Goal: Task Accomplishment & Management: Complete application form

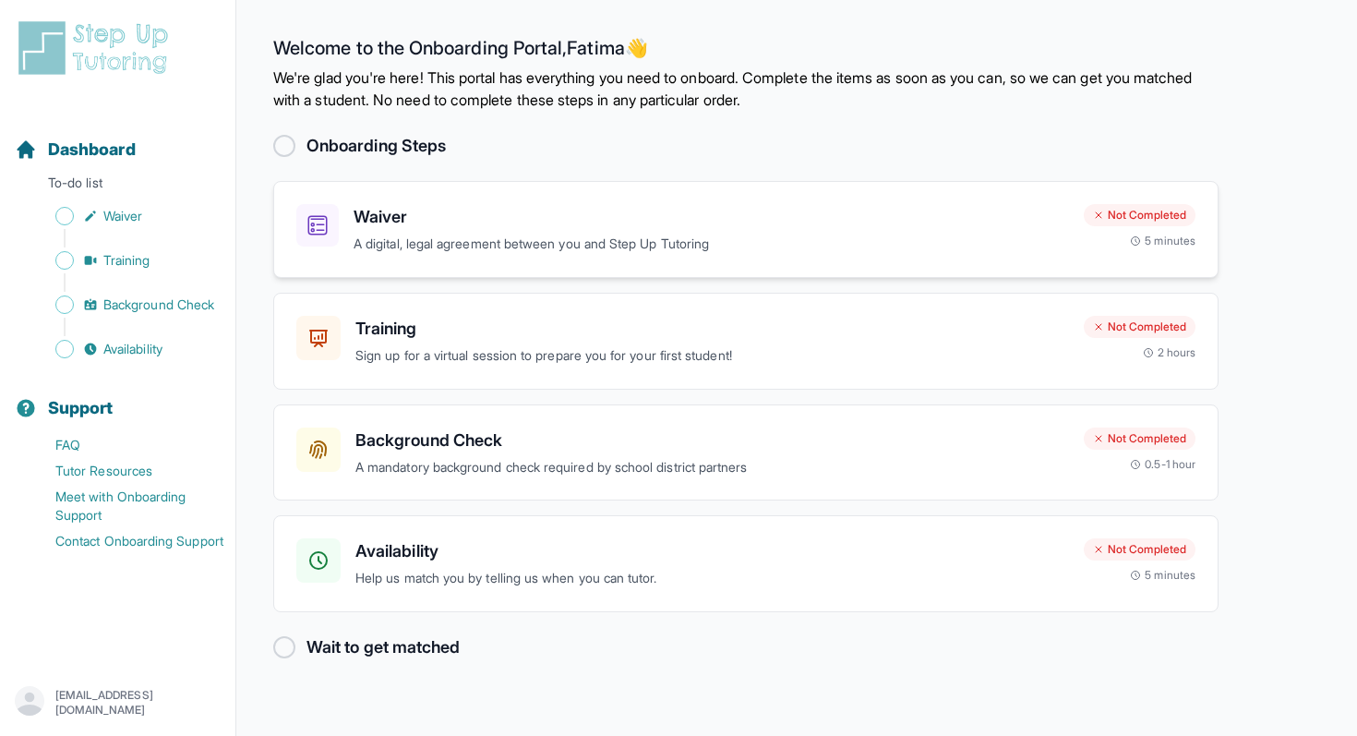
click at [560, 235] on p "A digital, legal agreement between you and Step Up Tutoring" at bounding box center [712, 244] width 716 height 21
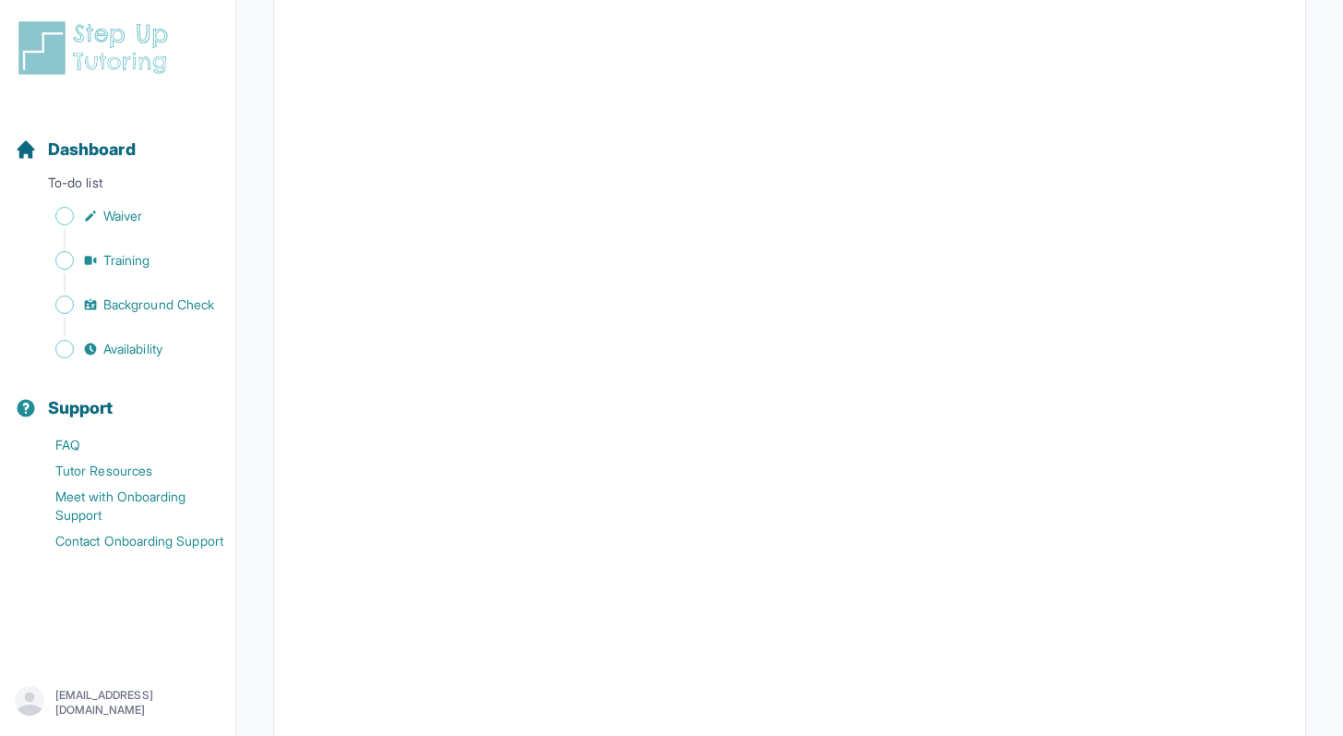
scroll to position [290, 0]
click at [102, 303] on link "Background Check" at bounding box center [125, 305] width 221 height 26
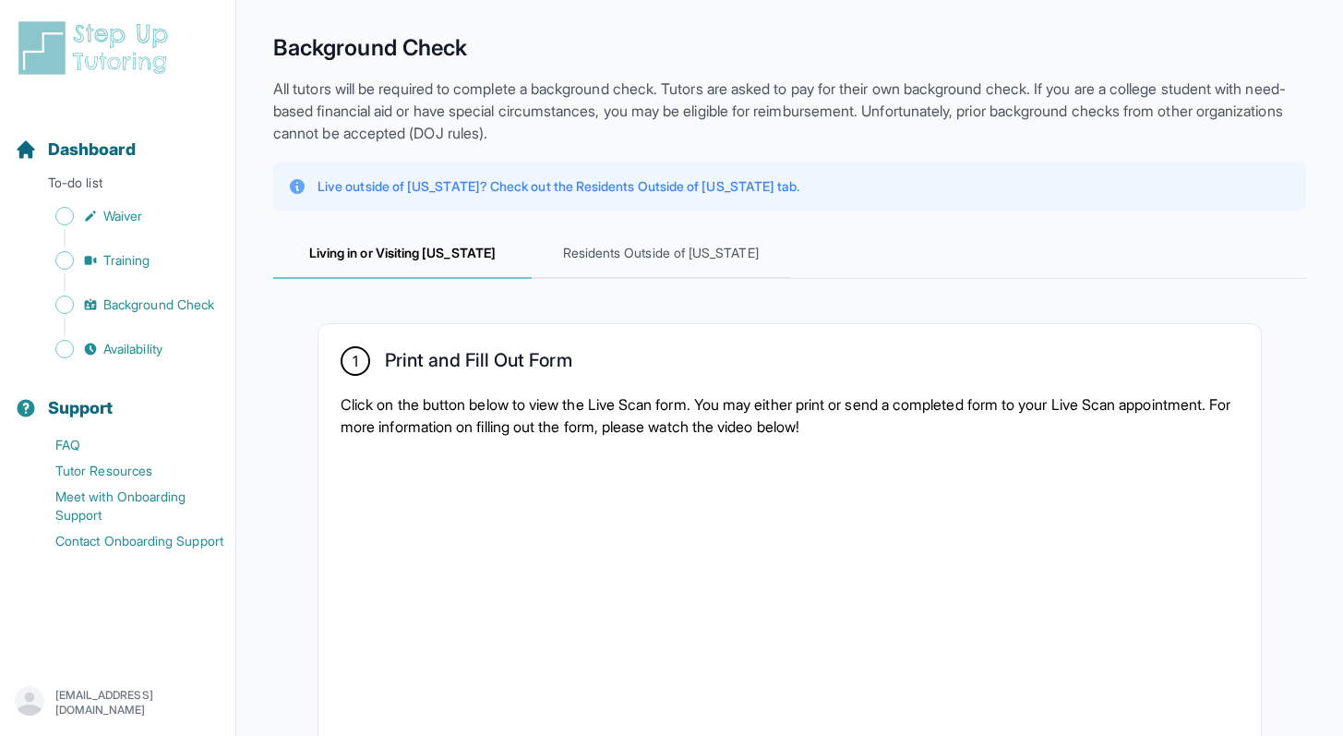
scroll to position [50, 0]
click at [148, 251] on span "Training" at bounding box center [126, 260] width 47 height 18
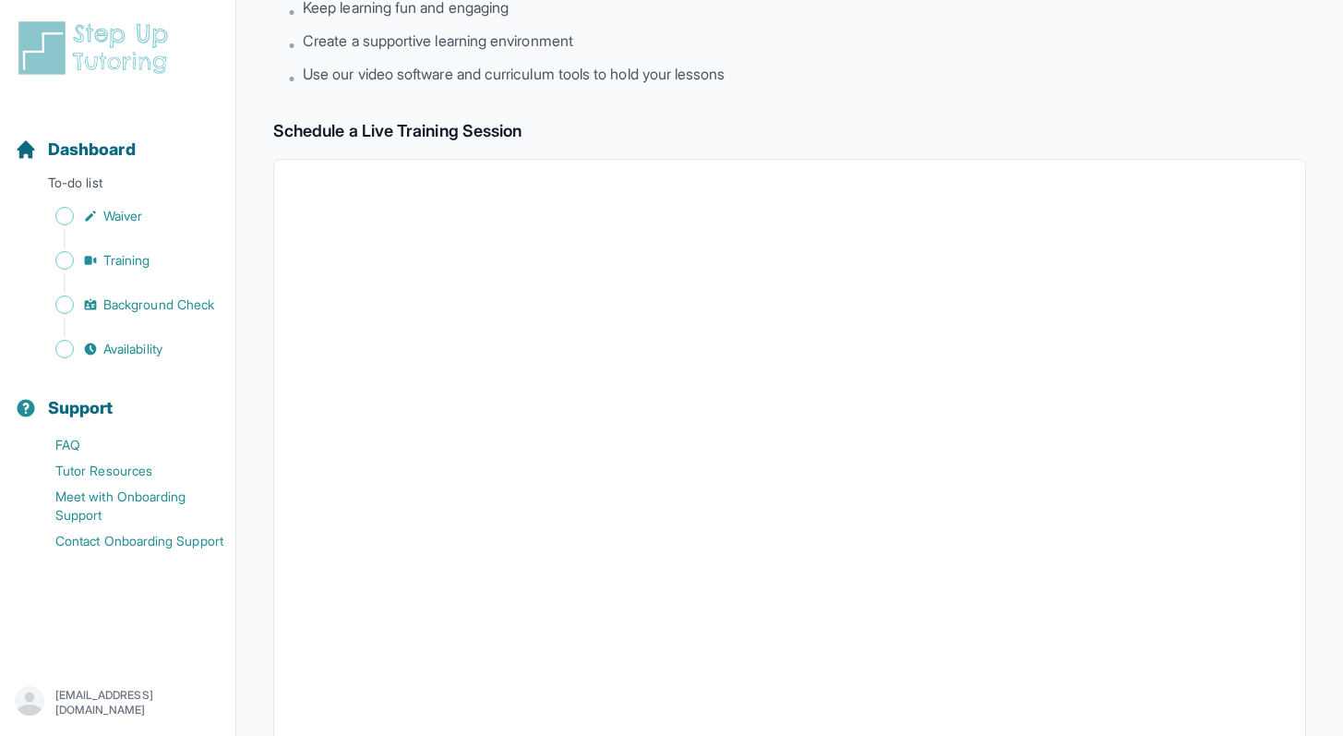
scroll to position [204, 0]
click at [127, 336] on link "Availability" at bounding box center [125, 349] width 221 height 26
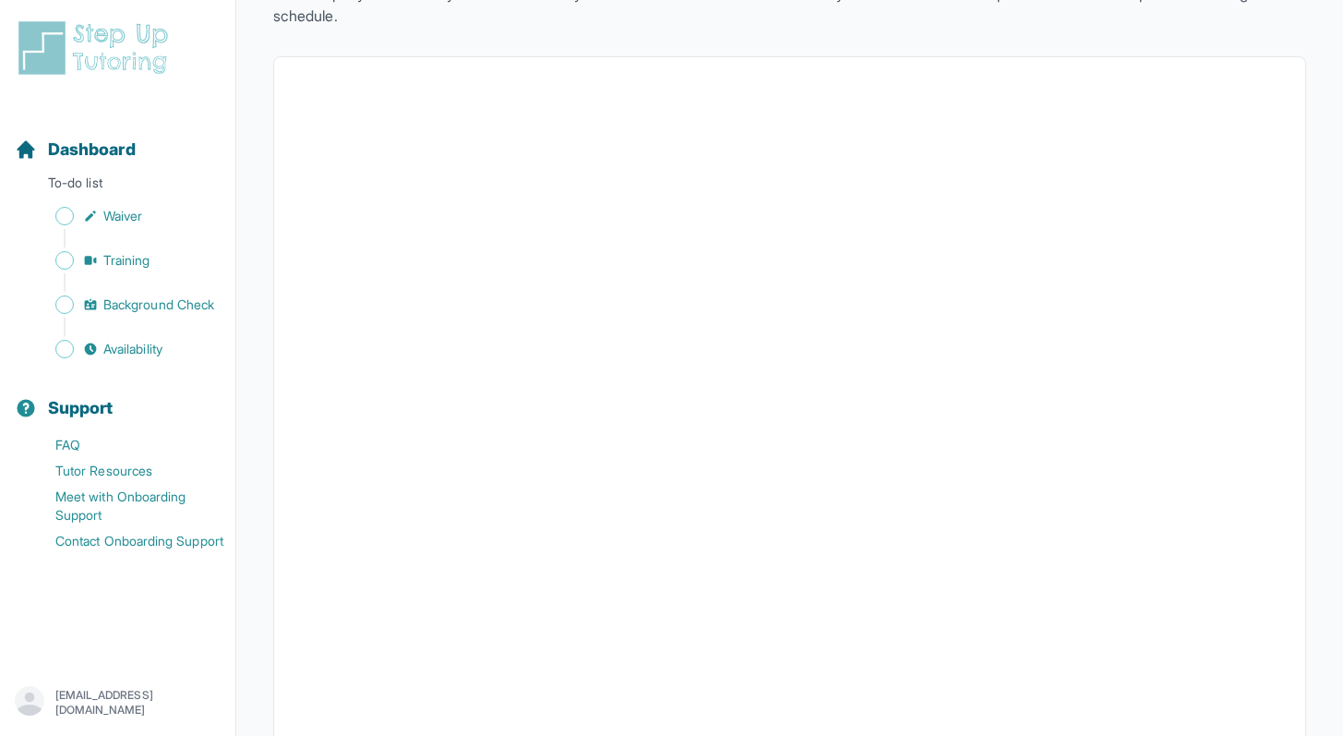
scroll to position [143, 0]
